Goal: Communication & Community: Answer question/provide support

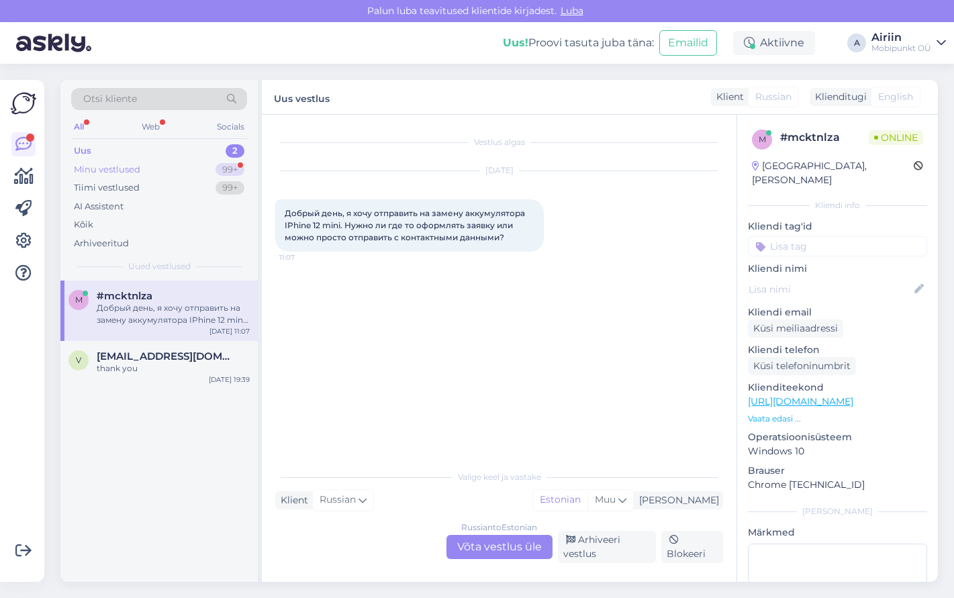
click at [205, 161] on div "Minu vestlused 99+" at bounding box center [159, 169] width 176 height 19
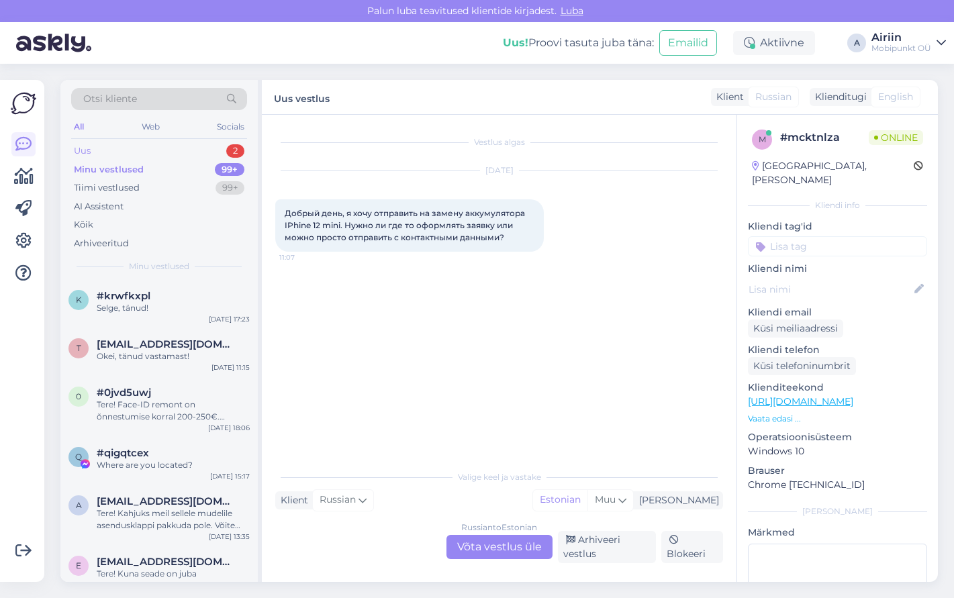
click at [190, 144] on div "Uus 2" at bounding box center [159, 151] width 176 height 19
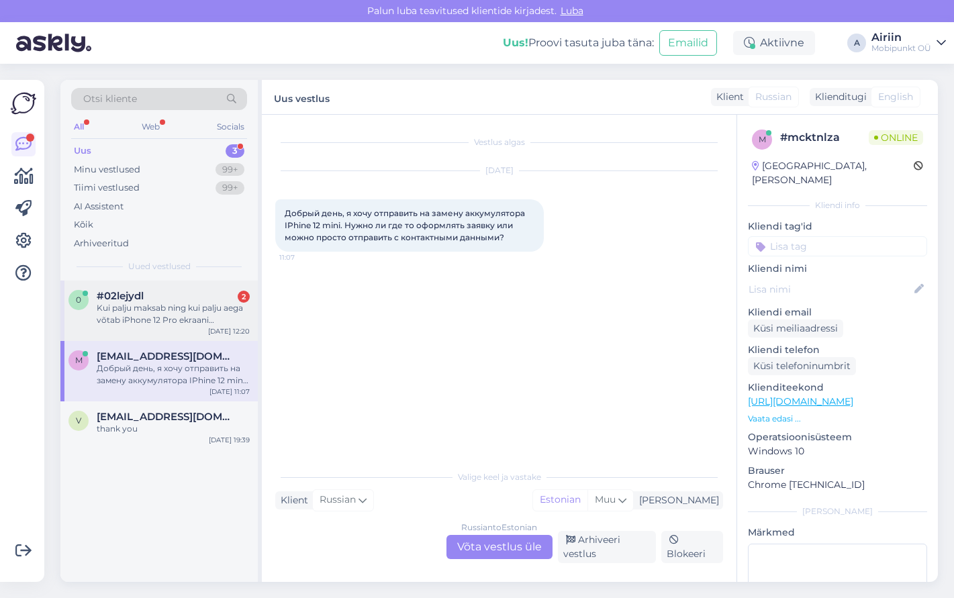
click at [210, 307] on div "Kui palju maksab ning kui palju aega võtab iPhone 12 Pro ekraani vahetamine" at bounding box center [173, 314] width 153 height 24
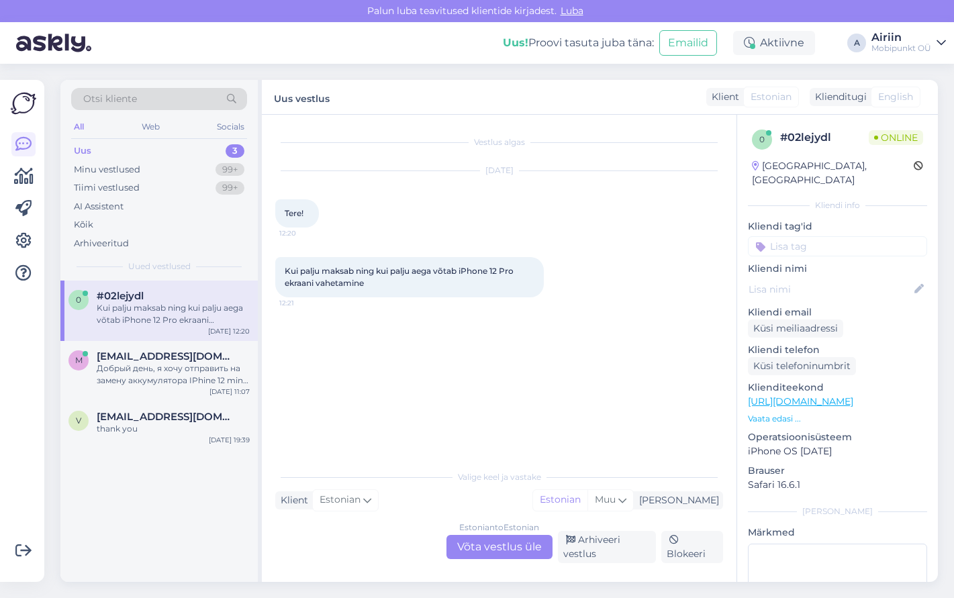
click at [469, 550] on div "Estonian to Estonian Võta vestlus üle" at bounding box center [499, 547] width 106 height 24
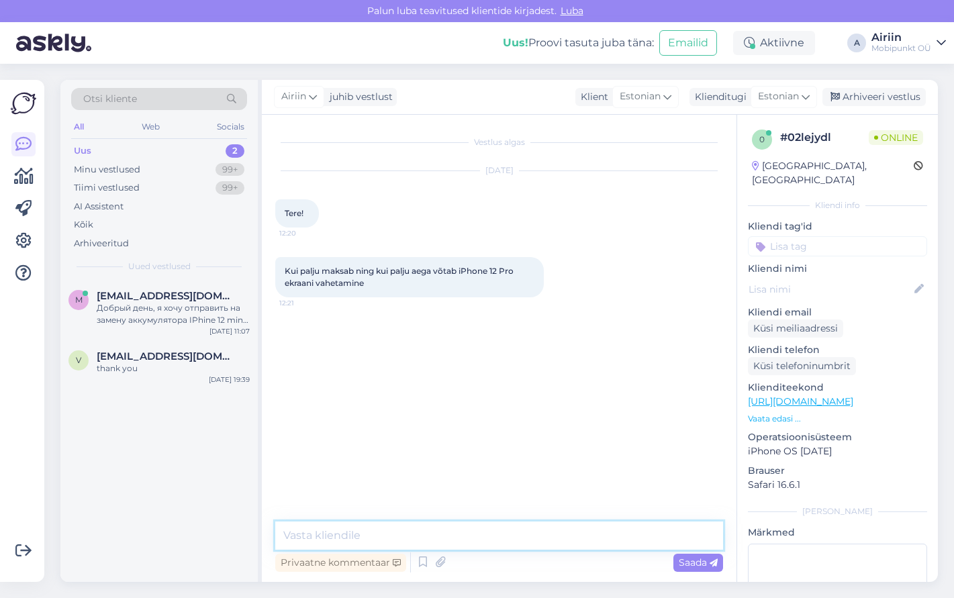
click at [467, 532] on textarea at bounding box center [499, 536] width 448 height 28
click at [480, 536] on textarea "Tere! Ajaliselt tuleks arvestada kuni 3 tunniga" at bounding box center [499, 536] width 448 height 28
click at [573, 532] on textarea "Tere! Ajaliselt tuleks arvestada kuni 2 tunniga" at bounding box center [499, 536] width 448 height 28
click at [581, 538] on textarea "Tere! Ajaliselt tuleks arvestada kuni 2 tunniga, hinnaks 295€." at bounding box center [499, 536] width 448 height 28
type textarea "Tere! Ajaliselt tuleks arvestada kuni 2 tunniga, hinnaks 195€."
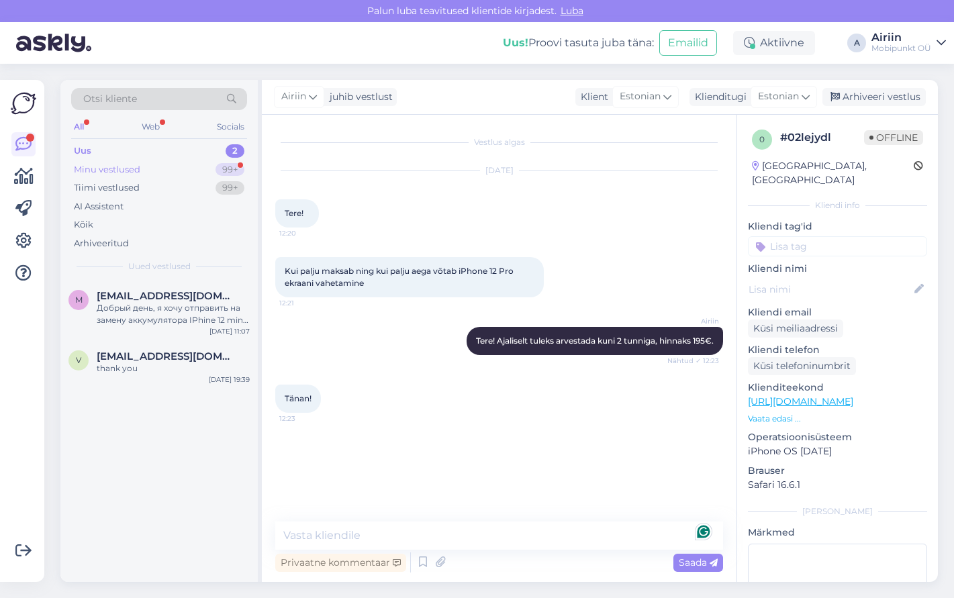
click at [186, 175] on div "Minu vestlused 99+" at bounding box center [159, 169] width 176 height 19
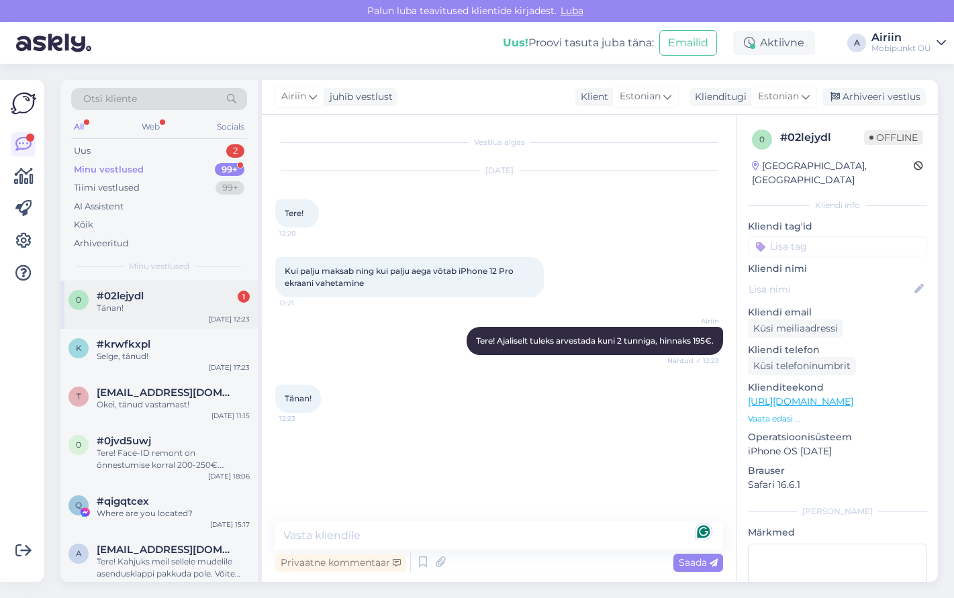
click at [167, 297] on div "#02lejydl 1" at bounding box center [173, 296] width 153 height 12
click at [188, 149] on div "Uus 2" at bounding box center [159, 151] width 176 height 19
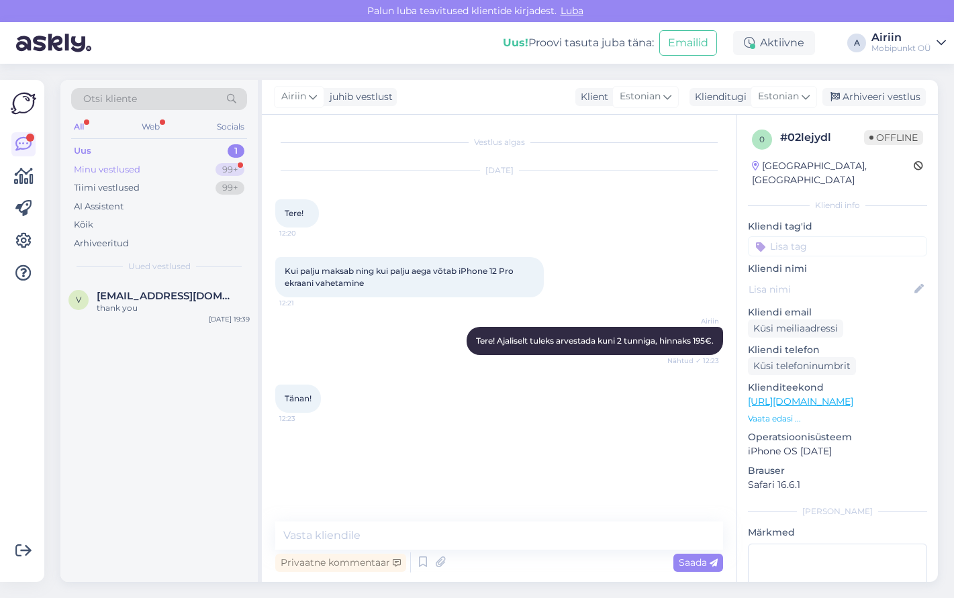
click at [191, 171] on div "Minu vestlused 99+" at bounding box center [159, 169] width 176 height 19
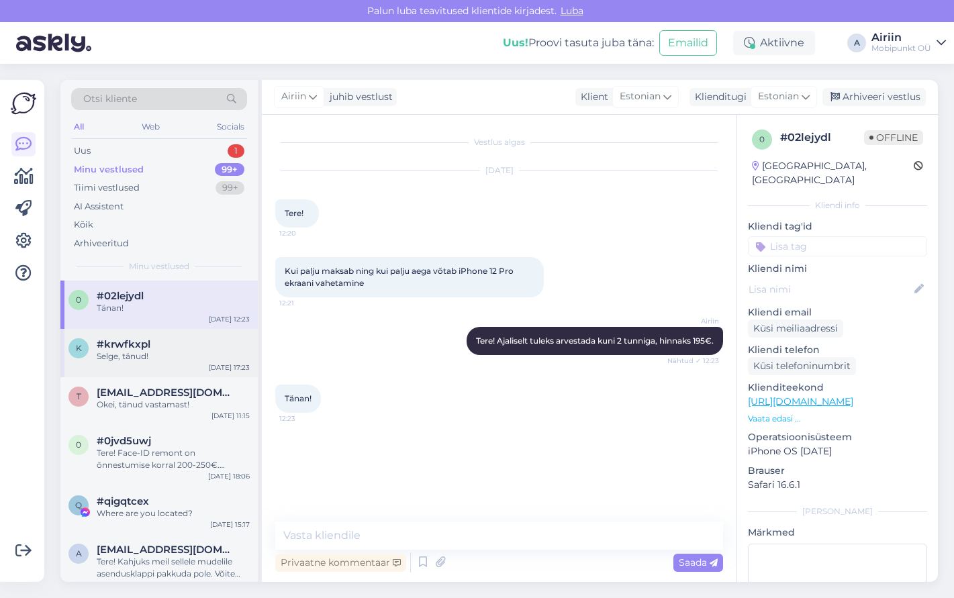
click at [188, 334] on div "k #krwfkxpl Selge, tänud! [DATE] 17:23" at bounding box center [158, 353] width 197 height 48
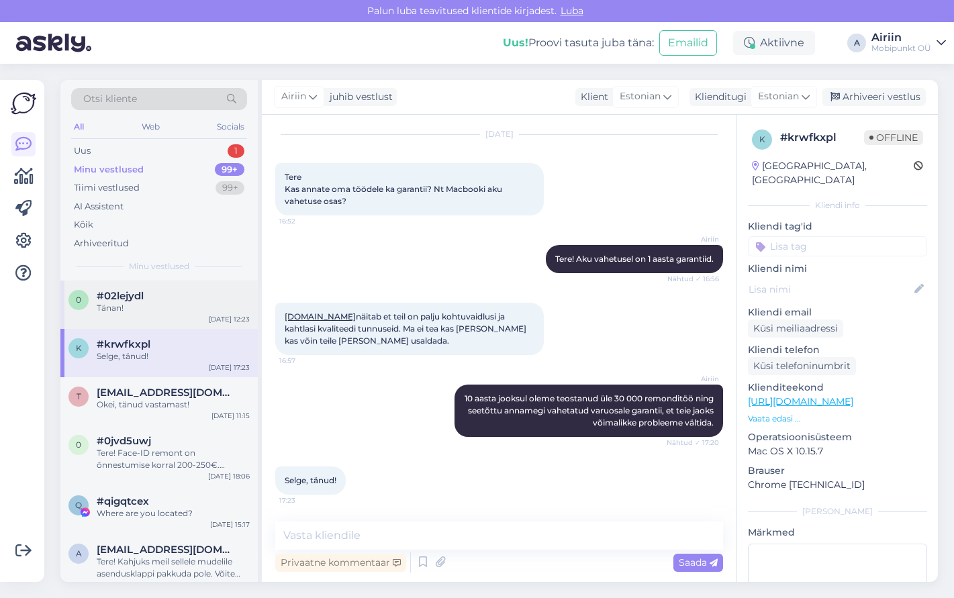
click at [185, 303] on div "Tänan!" at bounding box center [173, 308] width 153 height 12
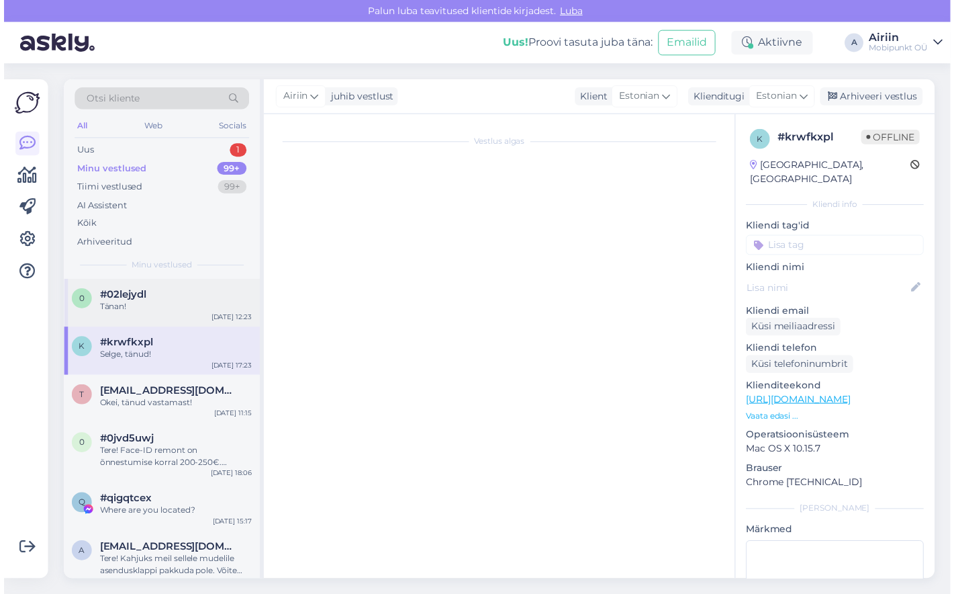
scroll to position [0, 0]
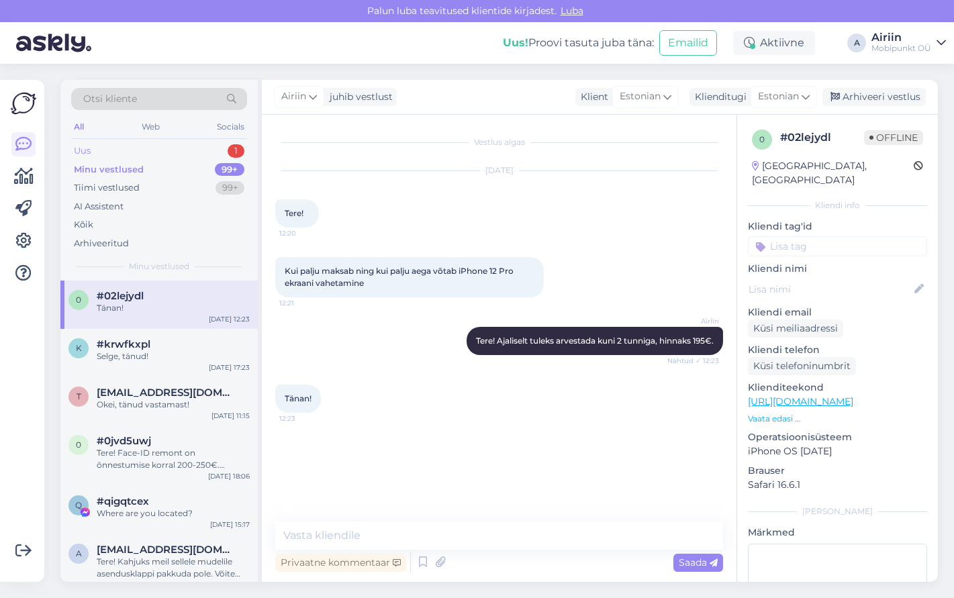
click at [168, 153] on div "Uus 1" at bounding box center [159, 151] width 176 height 19
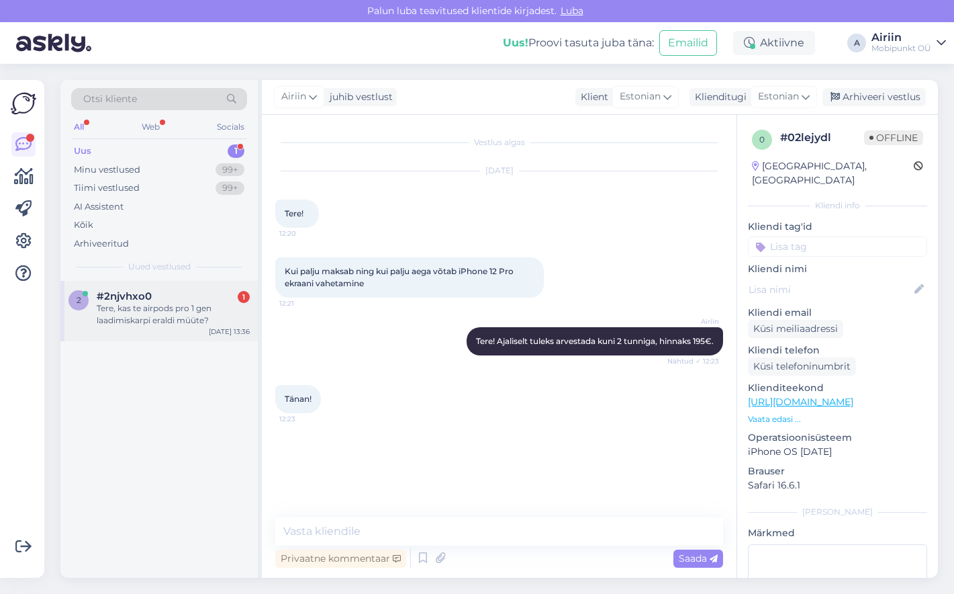
click at [135, 311] on div "Tere, kas te airpods pro 1 gen laadimiskarpi eraldi müüte?" at bounding box center [173, 314] width 153 height 24
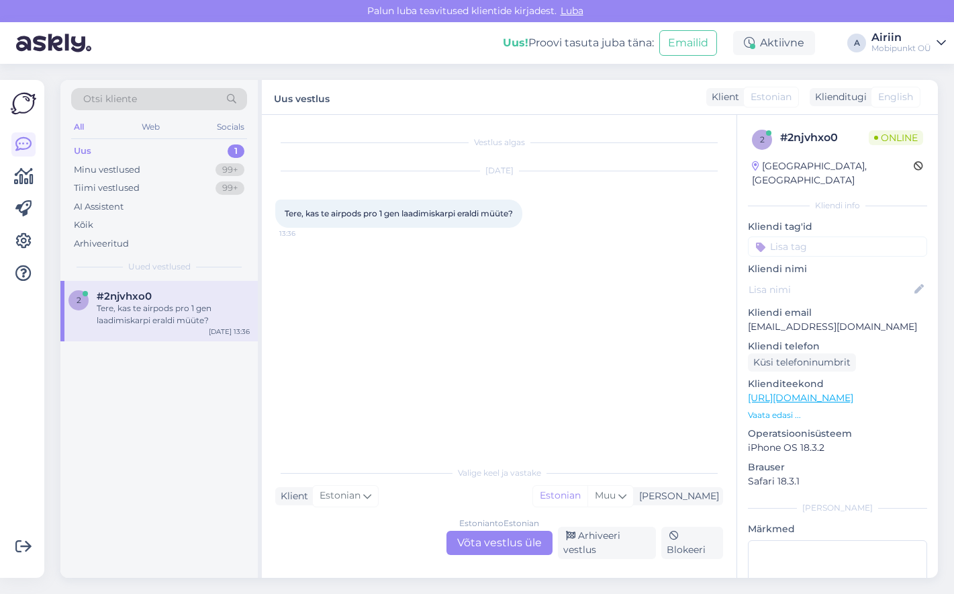
click at [172, 1] on div "[PERSON_NAME] teavitused klientide kirjadest. [GEOGRAPHIC_DATA]" at bounding box center [477, 11] width 954 height 22
